Goal: Book appointment/travel/reservation

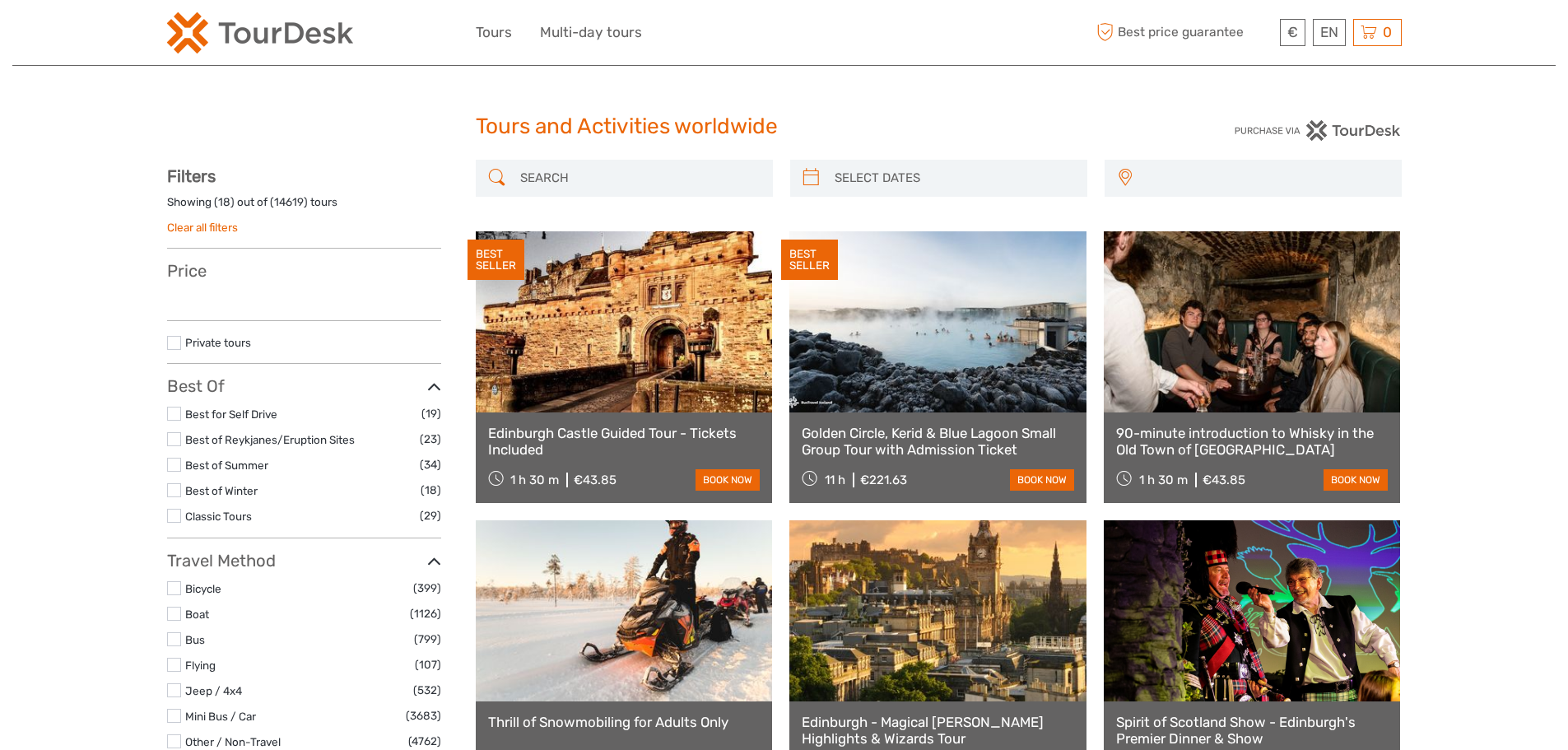
select select
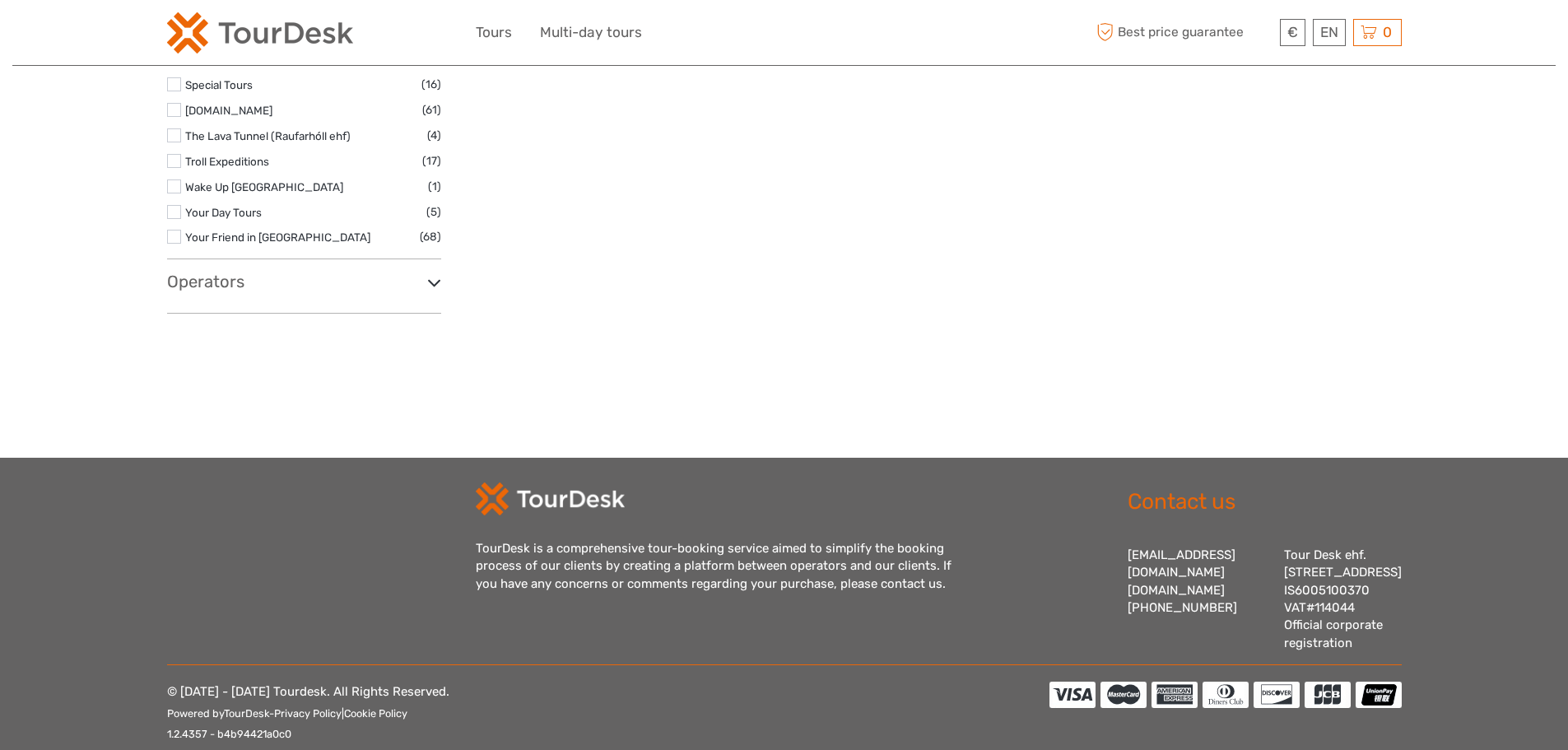
scroll to position [5225, 0]
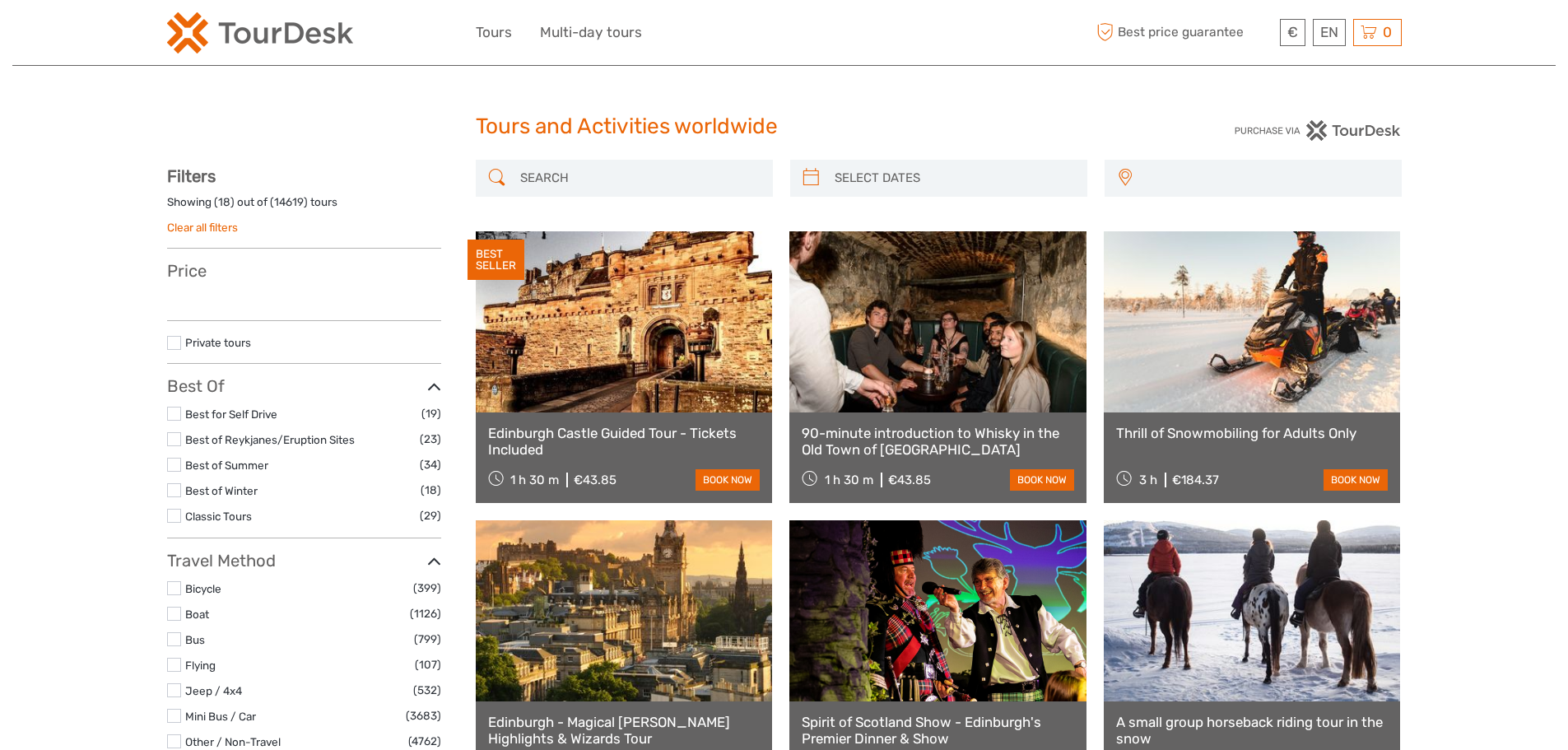
select select
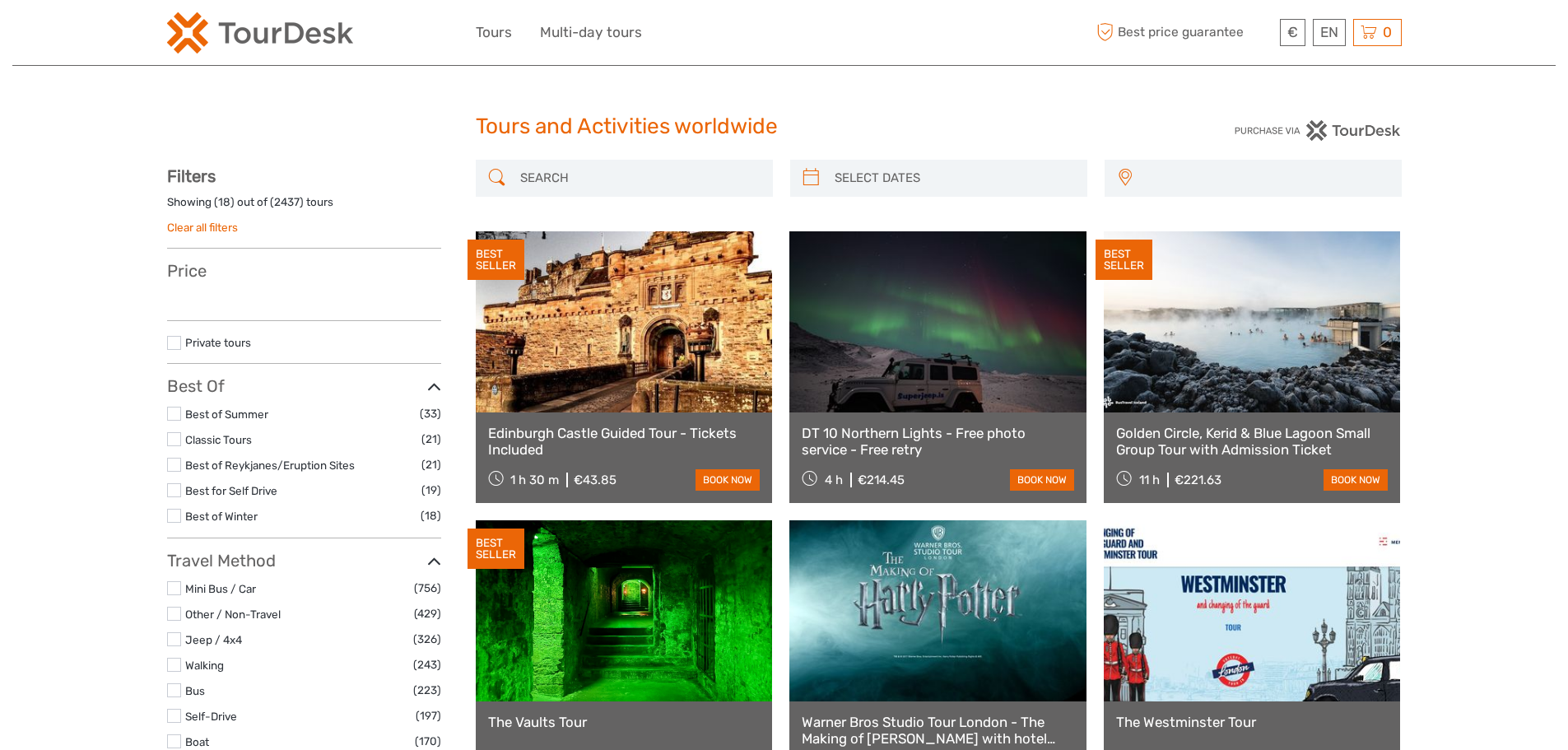
select select
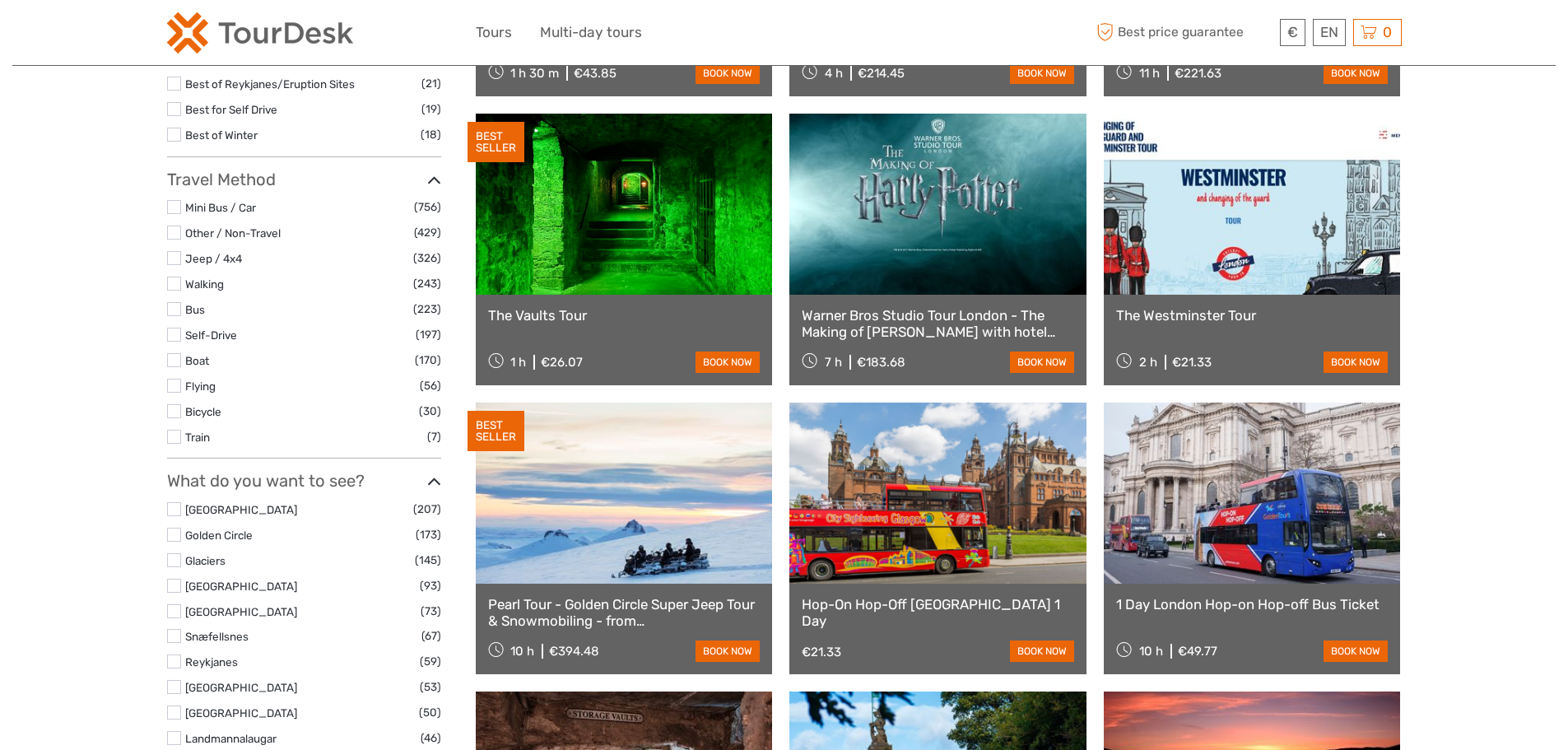
scroll to position [329, 0]
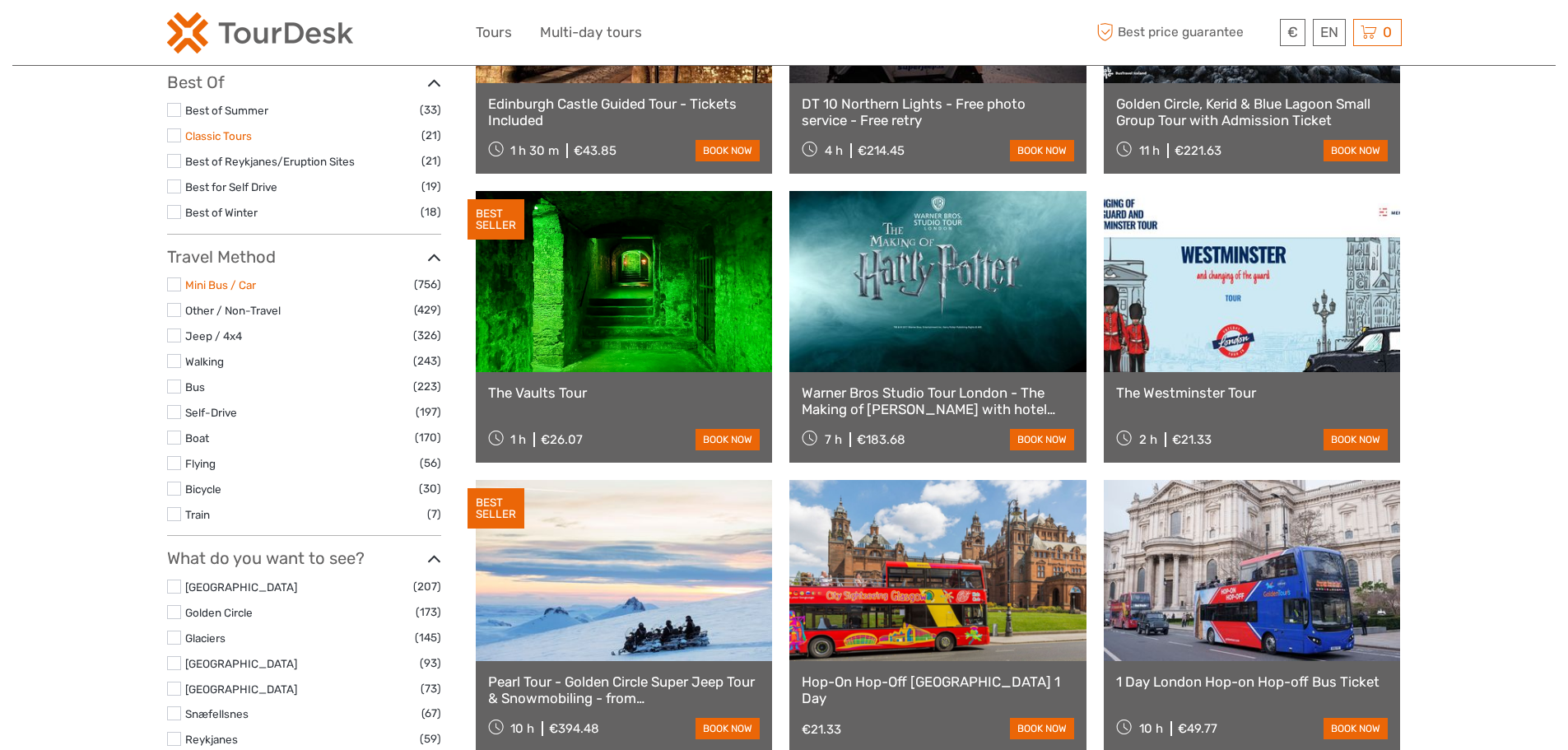
click at [196, 281] on link "Mini Bus / Car" at bounding box center [220, 285] width 71 height 13
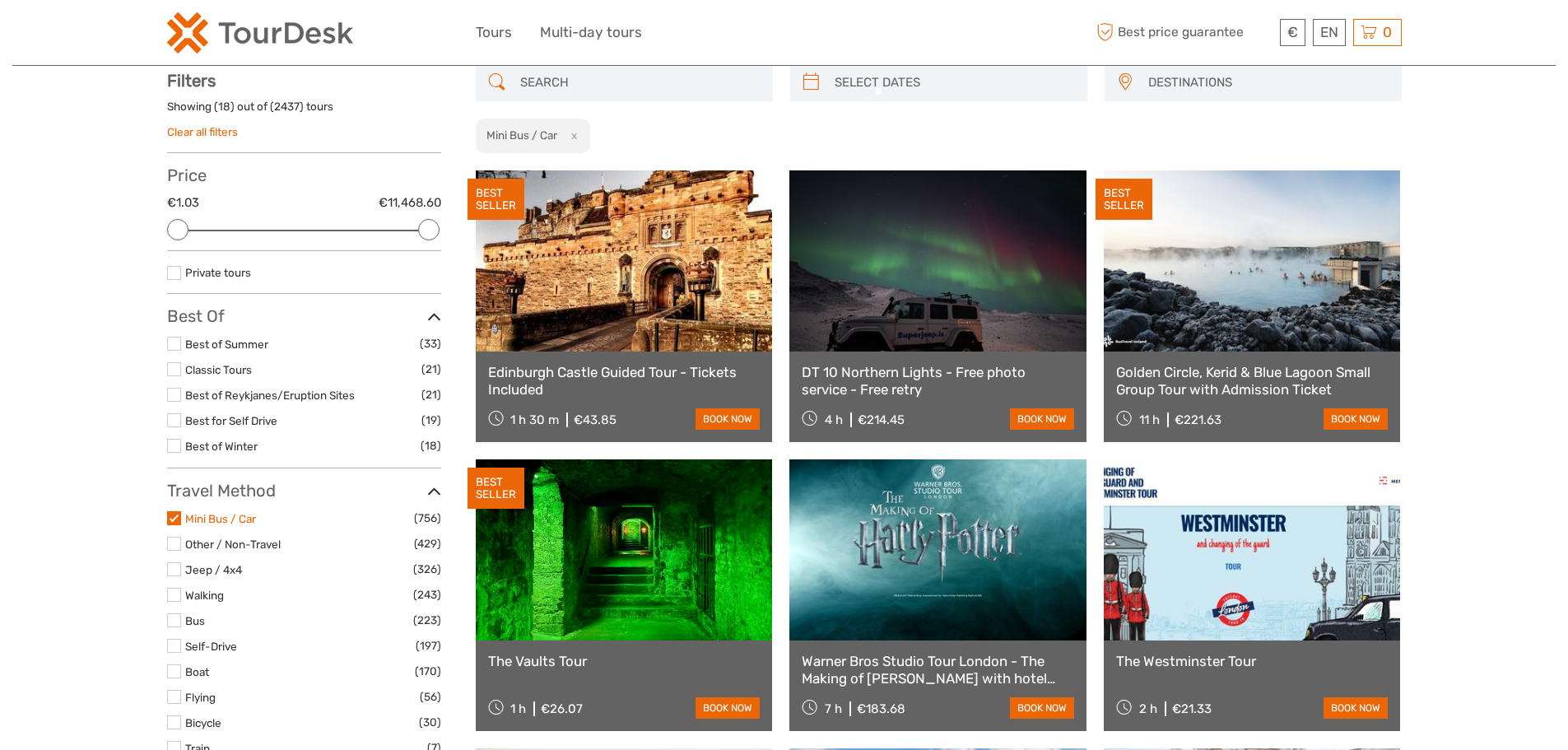
scroll to position [93, 0]
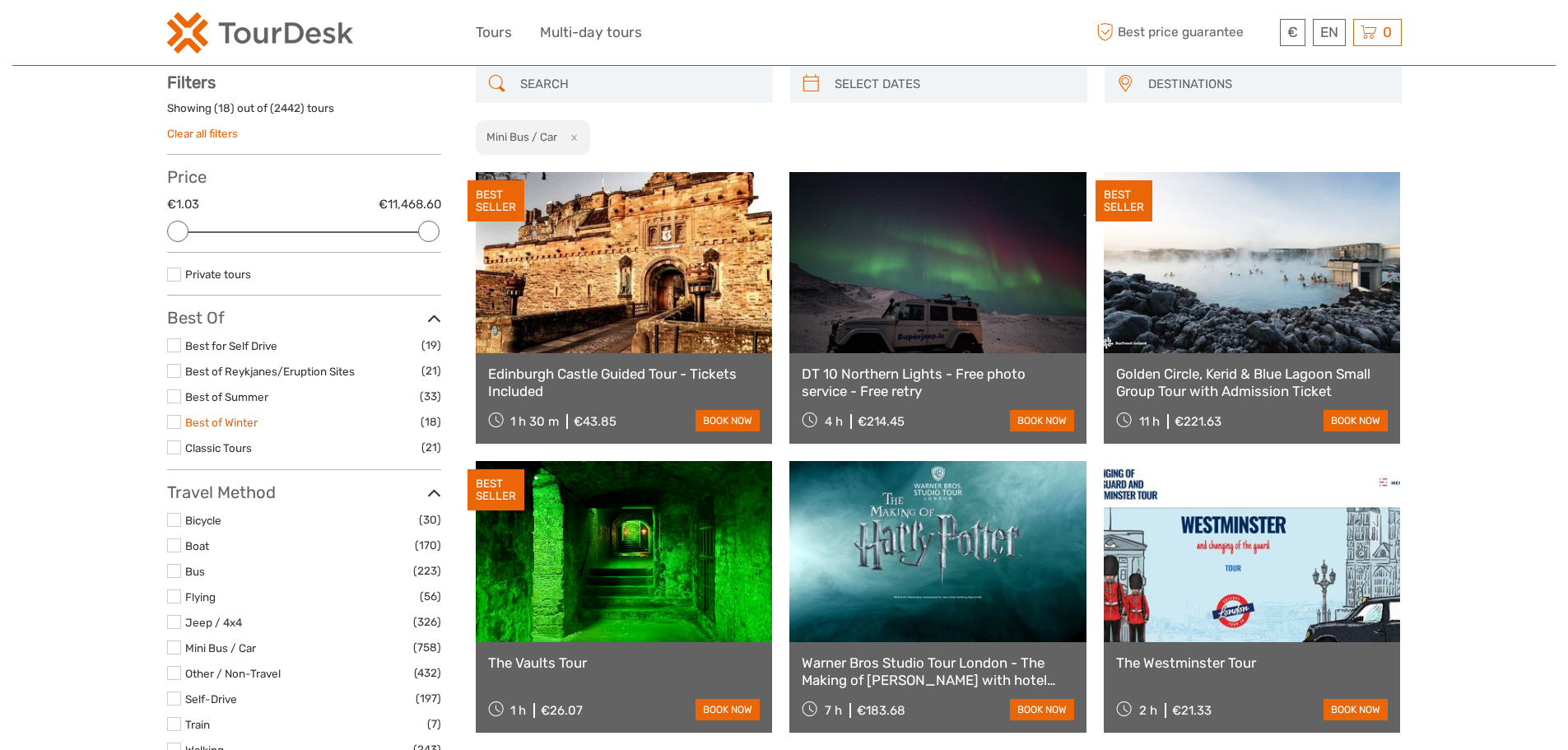
click at [203, 422] on link "Best of Winter" at bounding box center [221, 422] width 73 height 13
click at [179, 421] on label at bounding box center [174, 422] width 14 height 14
click at [0, 0] on input "checkbox" at bounding box center [0, 0] width 0 height 0
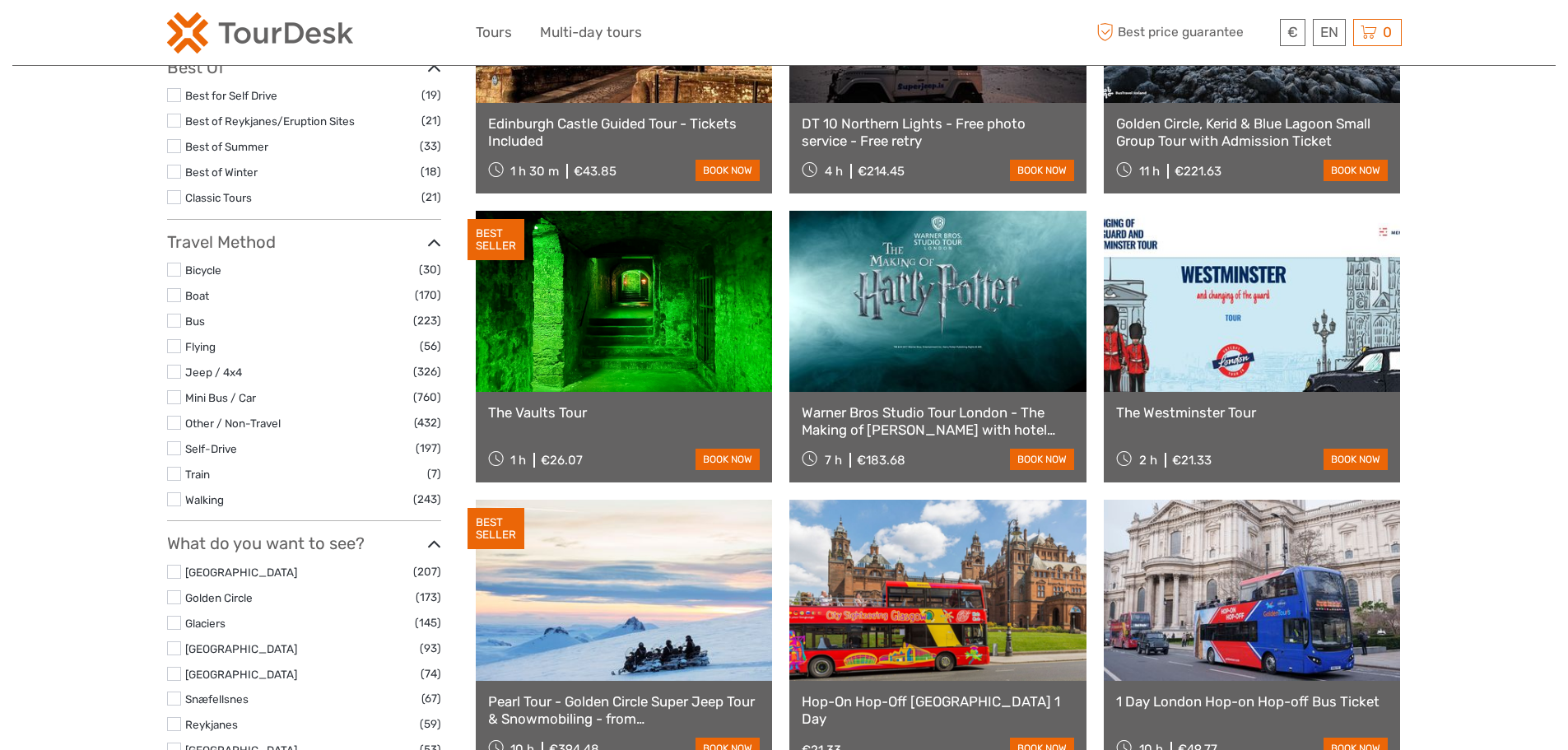
scroll to position [341, 0]
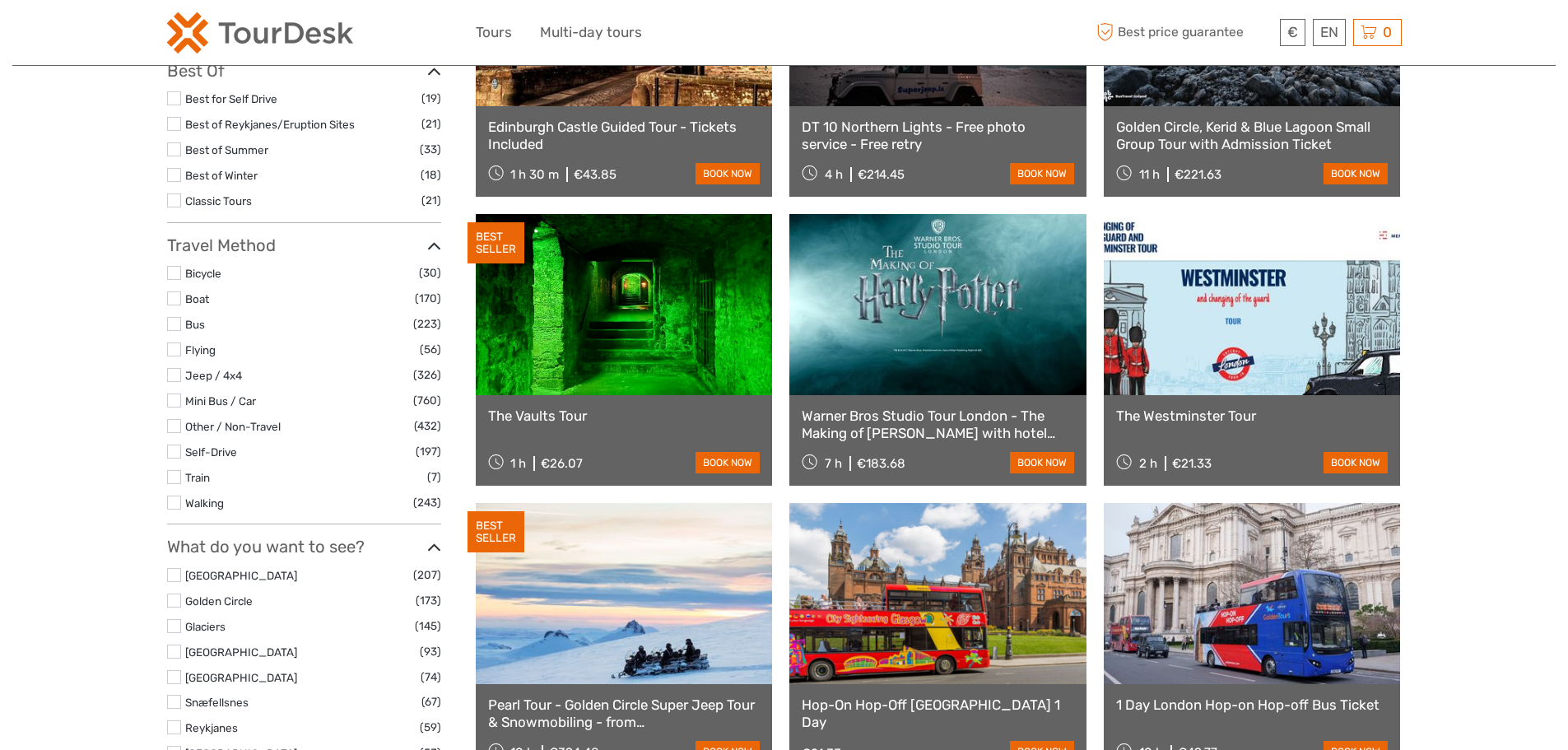
click at [175, 450] on label at bounding box center [174, 451] width 14 height 14
click at [0, 0] on input "checkbox" at bounding box center [0, 0] width 0 height 0
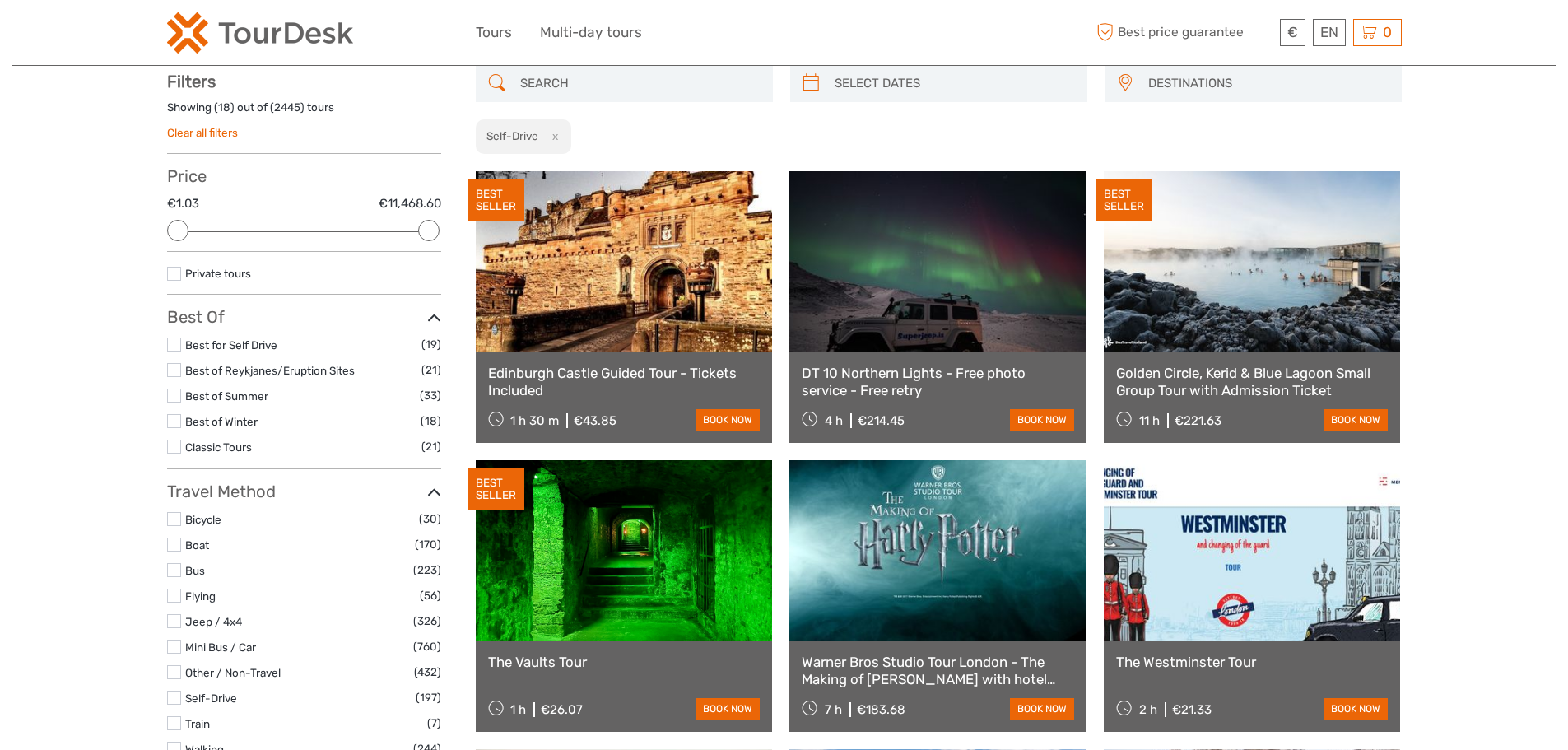
scroll to position [93, 0]
click at [178, 518] on label at bounding box center [174, 519] width 14 height 14
click at [0, 0] on input "checkbox" at bounding box center [0, 0] width 0 height 0
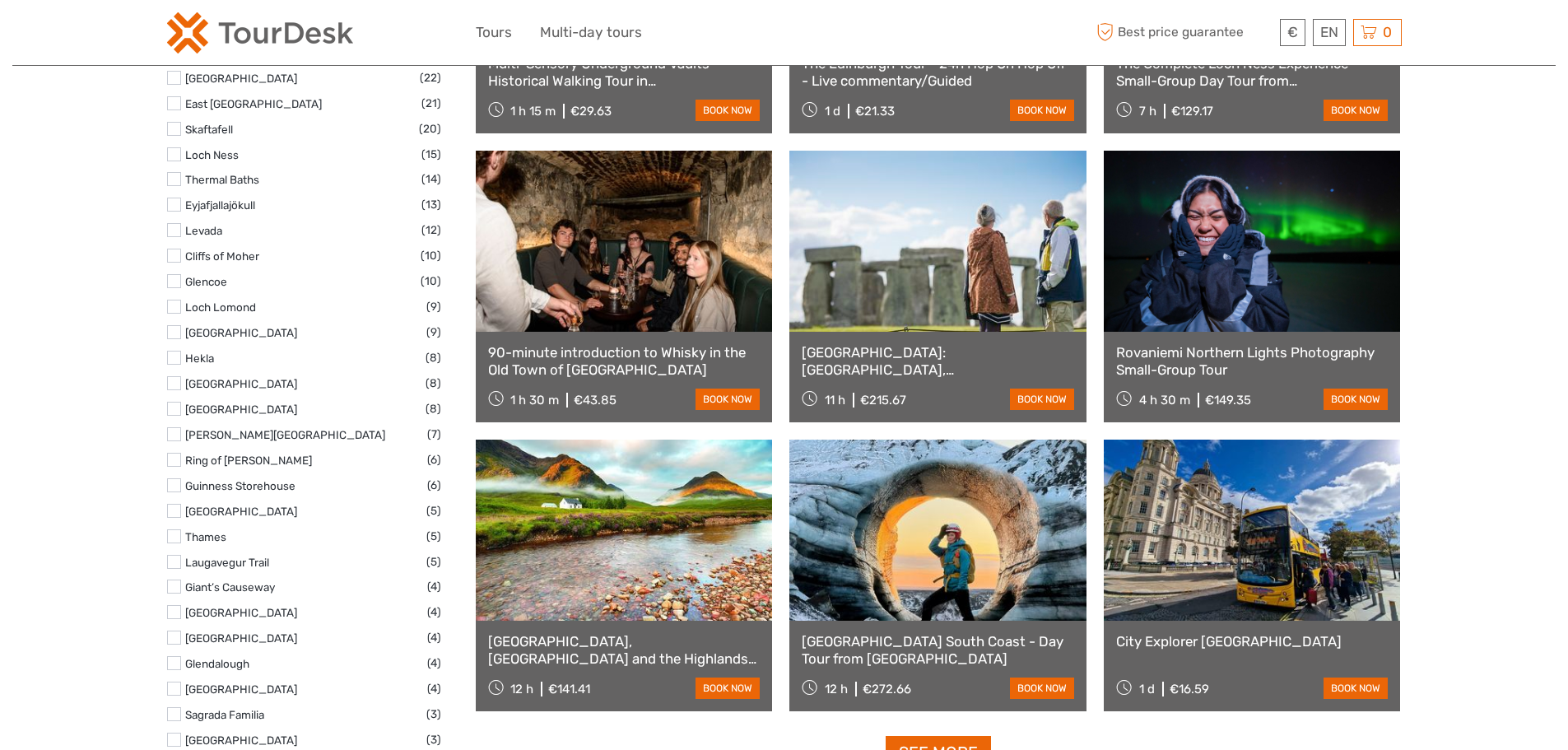
scroll to position [1492, 0]
